Goal: Navigation & Orientation: Find specific page/section

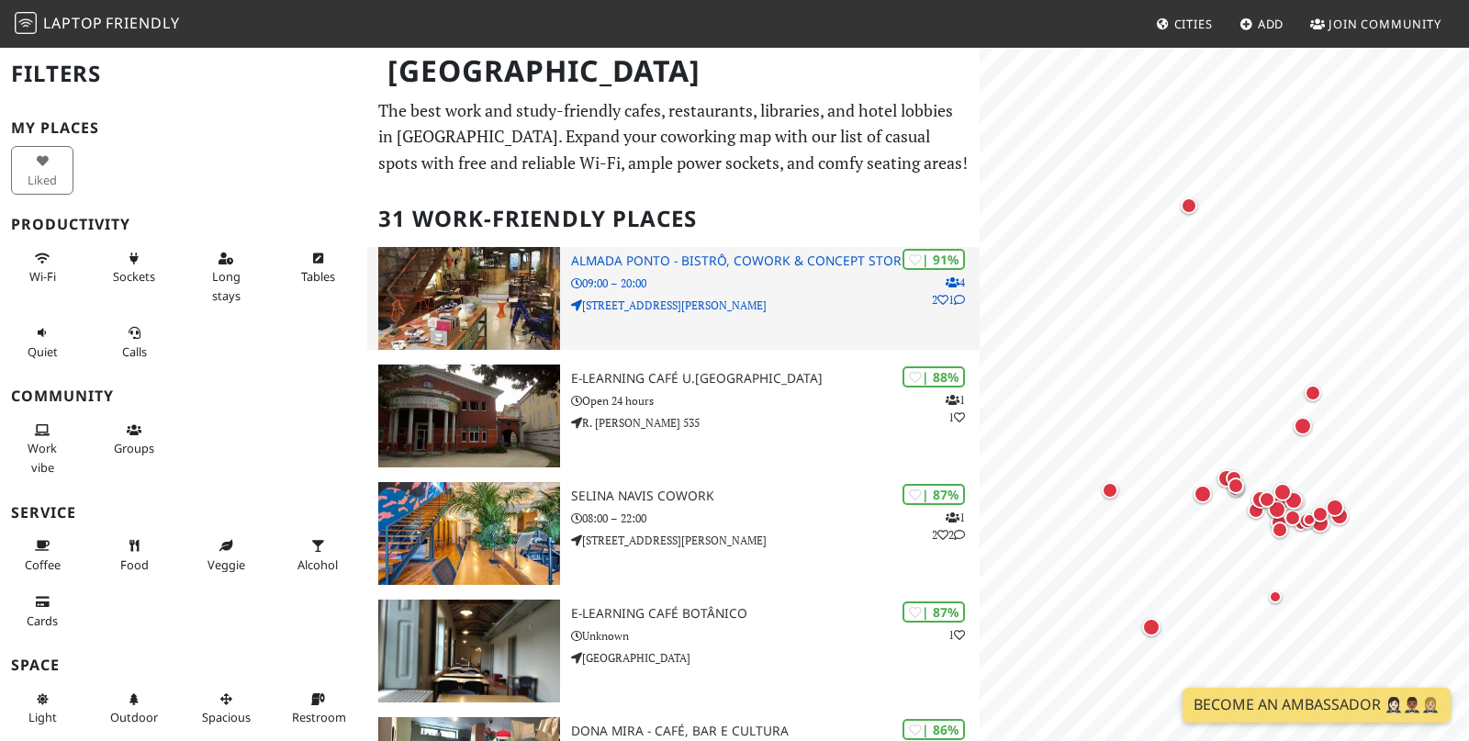
click at [791, 295] on div "| 91% 4 2 1 [PERSON_NAME][GEOGRAPHIC_DATA], Cowork & Concept Store 09:00 – 20:0…" at bounding box center [775, 298] width 408 height 103
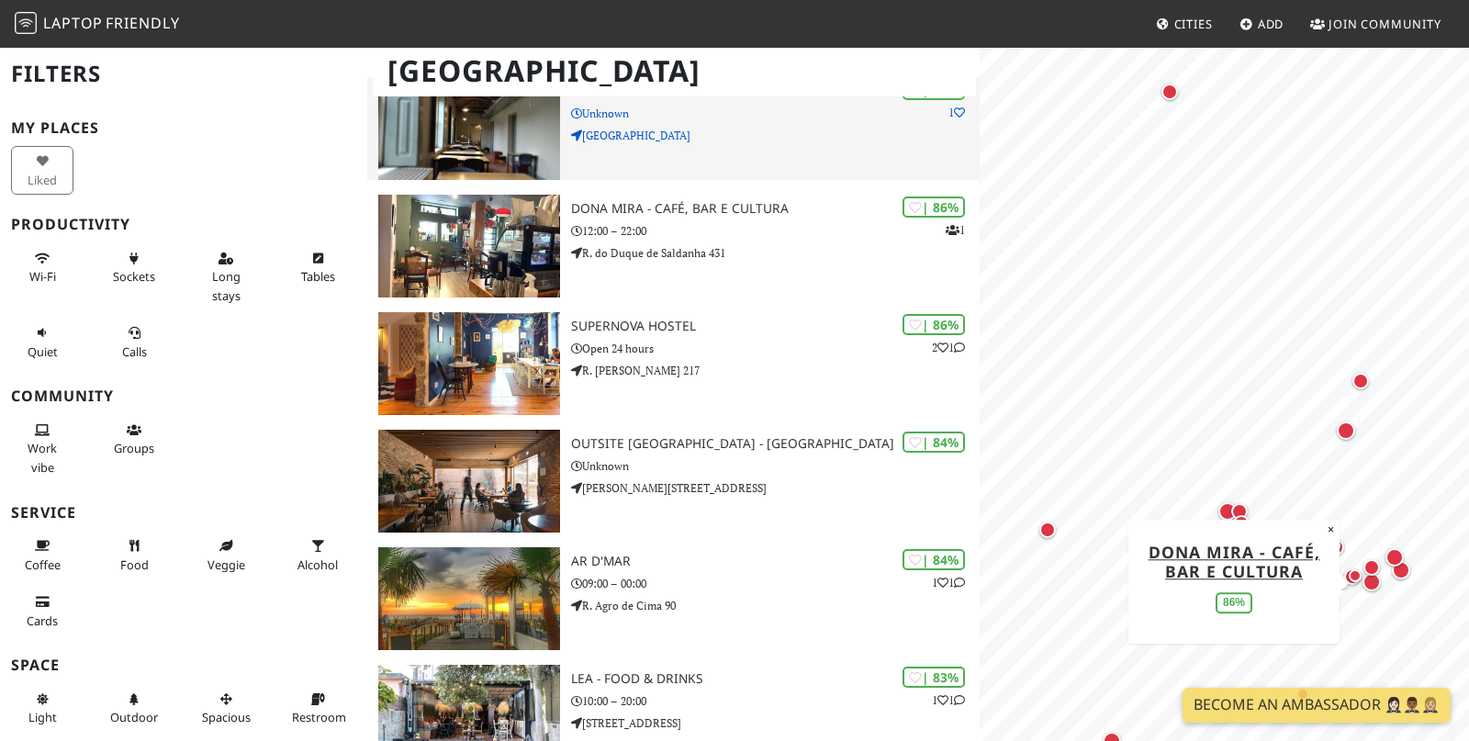
scroll to position [523, 0]
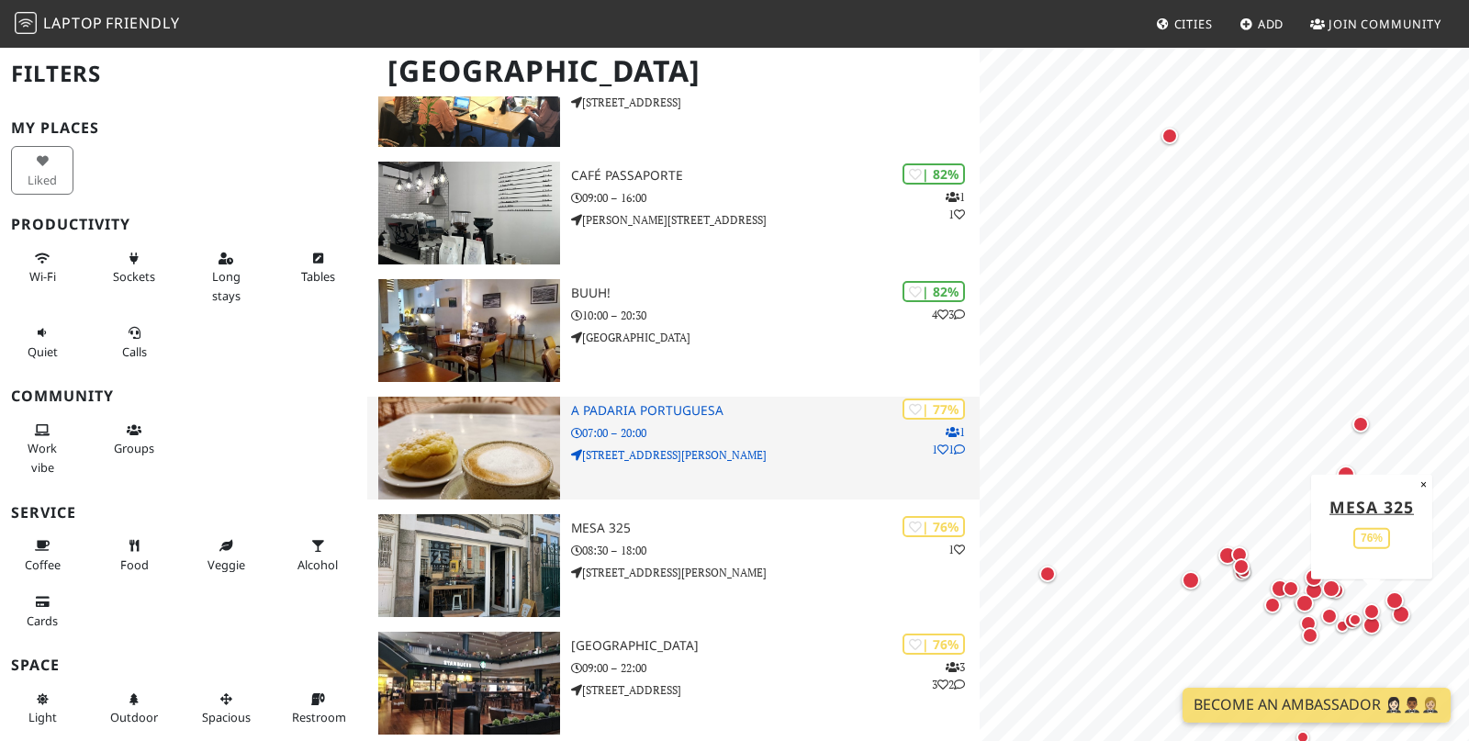
click at [804, 452] on p "R. de Gonçalo Sampaio 395" at bounding box center [775, 454] width 408 height 17
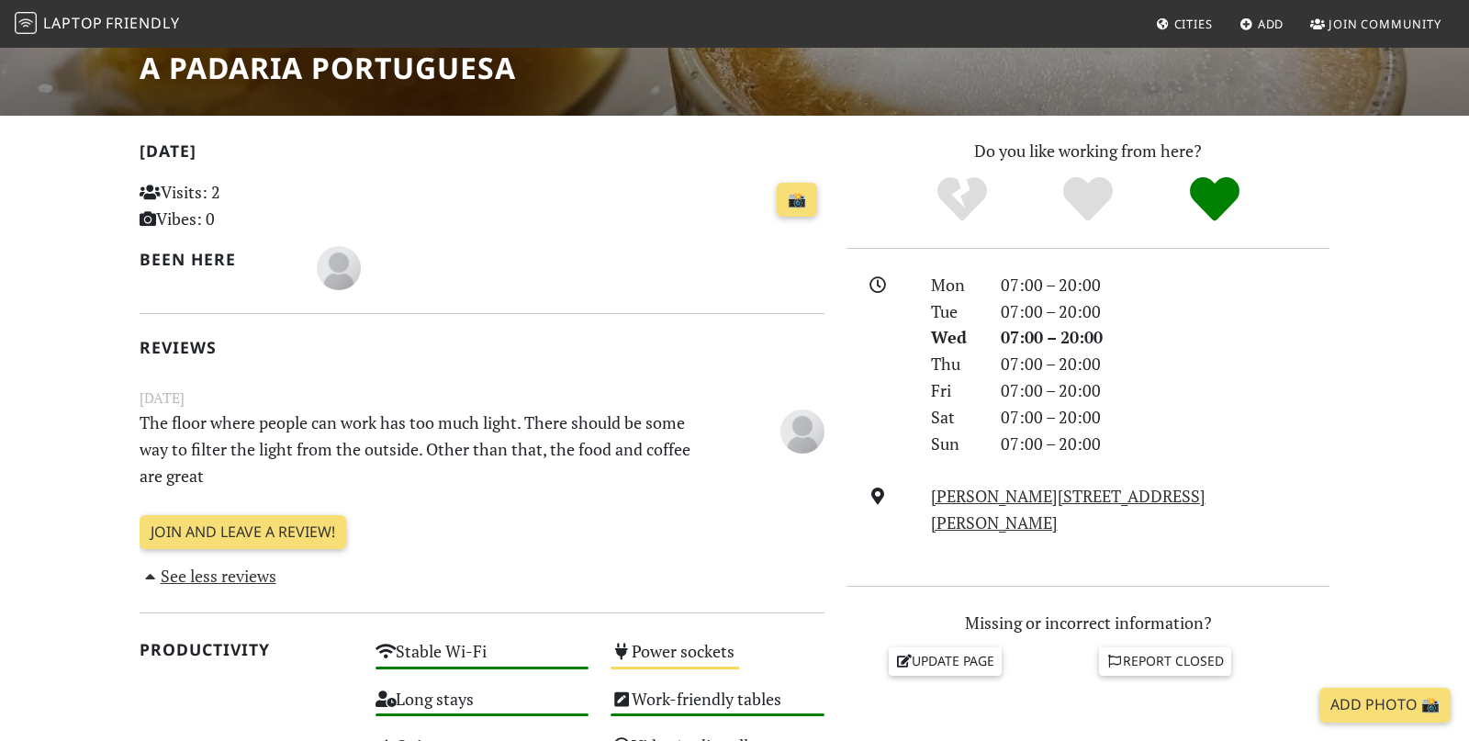
scroll to position [312, 0]
